Goal: Task Accomplishment & Management: Use online tool/utility

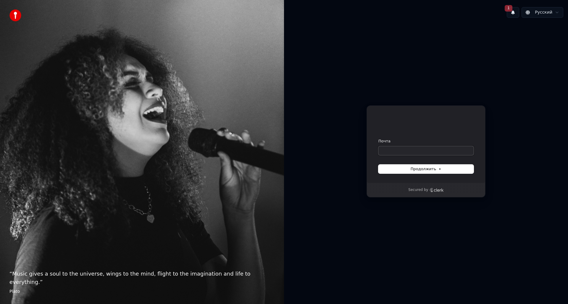
click at [404, 151] on input "Почта" at bounding box center [425, 150] width 95 height 9
click at [378, 138] on button "submit" at bounding box center [378, 138] width 0 height 0
type input "**********"
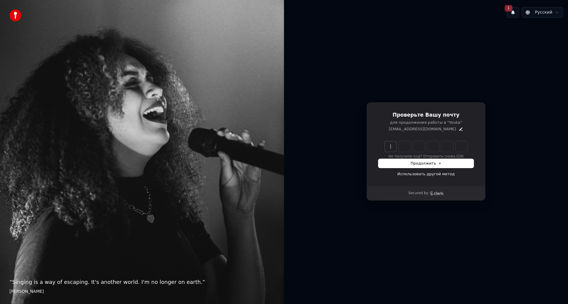
click at [389, 147] on input "Enter verification code" at bounding box center [431, 146] width 95 height 11
paste input "******"
type input "******"
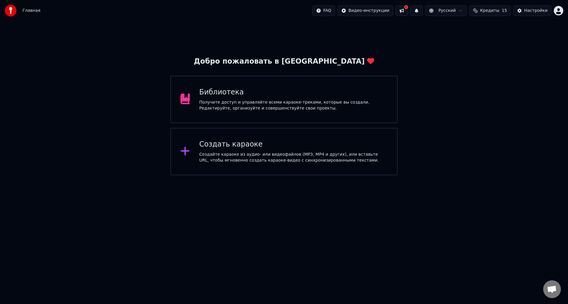
click at [497, 12] on span "Кредиты" at bounding box center [489, 11] width 19 height 6
click at [497, 11] on span "Кредиты" at bounding box center [489, 11] width 19 height 6
click at [222, 156] on div "Создайте караоке из аудио- или видеофайлов (MP3, MP4 и других), или вставьте UR…" at bounding box center [293, 157] width 188 height 12
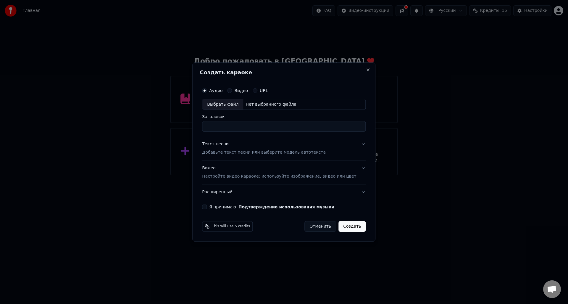
click at [232, 90] on button "Видео" at bounding box center [229, 90] width 5 height 5
click at [207, 91] on button "Аудио" at bounding box center [204, 90] width 5 height 5
click at [232, 92] on button "Видео" at bounding box center [229, 90] width 5 height 5
click at [366, 69] on button "Close" at bounding box center [368, 69] width 5 height 5
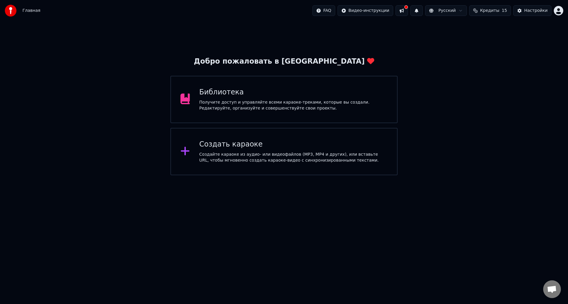
click at [407, 8] on button at bounding box center [401, 10] width 12 height 11
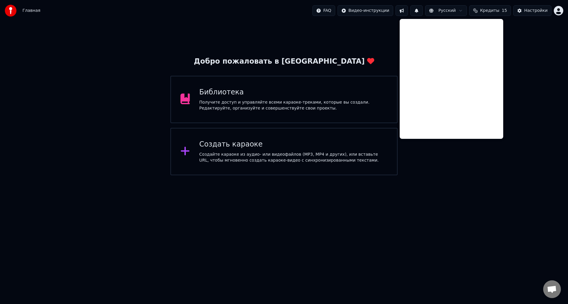
click at [408, 11] on button at bounding box center [401, 10] width 12 height 11
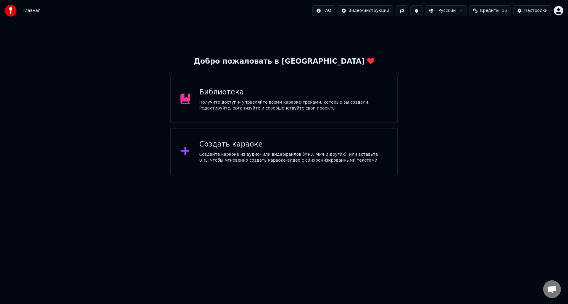
click at [559, 10] on html "Главная FAQ Видео-инструкции Русский Кредиты 15 Настройки Добро пожаловать в Yo…" at bounding box center [284, 87] width 568 height 175
click at [522, 35] on span "Оплата" at bounding box center [518, 38] width 16 height 6
